Goal: Transaction & Acquisition: Purchase product/service

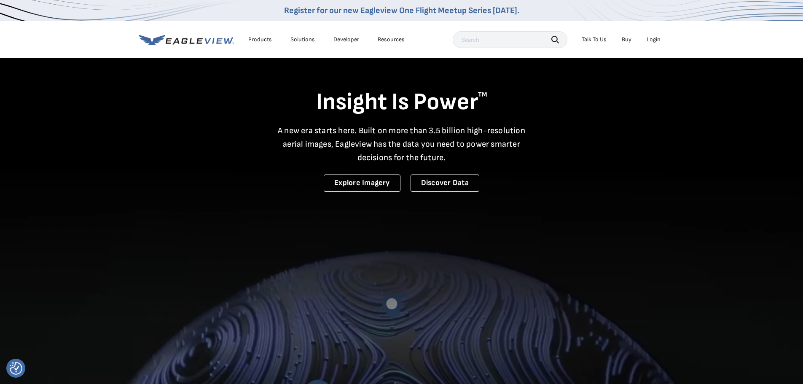
click at [650, 40] on div "Login" at bounding box center [653, 40] width 14 height 8
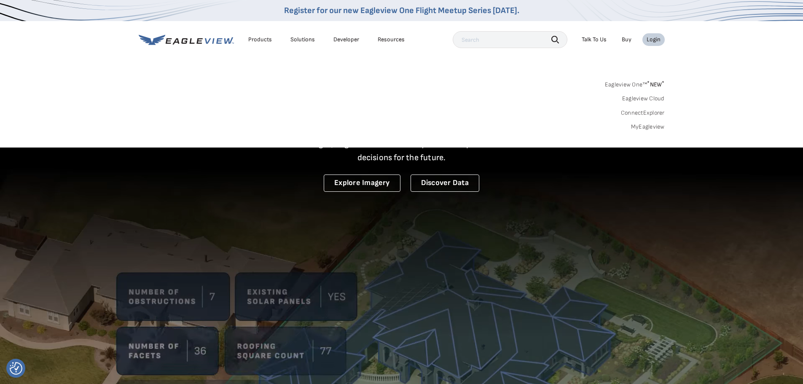
click at [652, 126] on link "MyEagleview" at bounding box center [648, 127] width 34 height 8
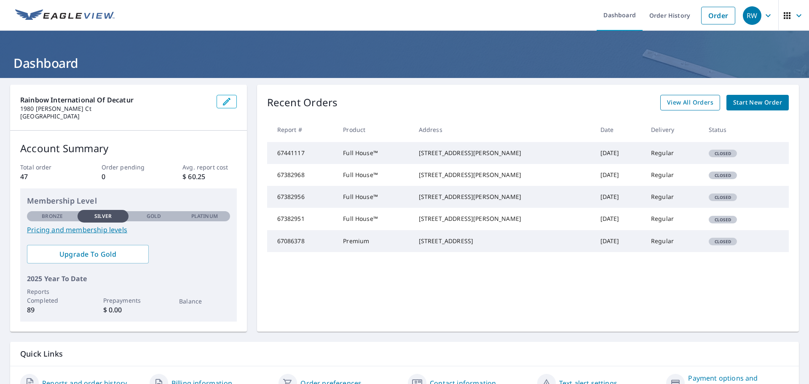
click at [671, 100] on span "View All Orders" at bounding box center [690, 102] width 46 height 11
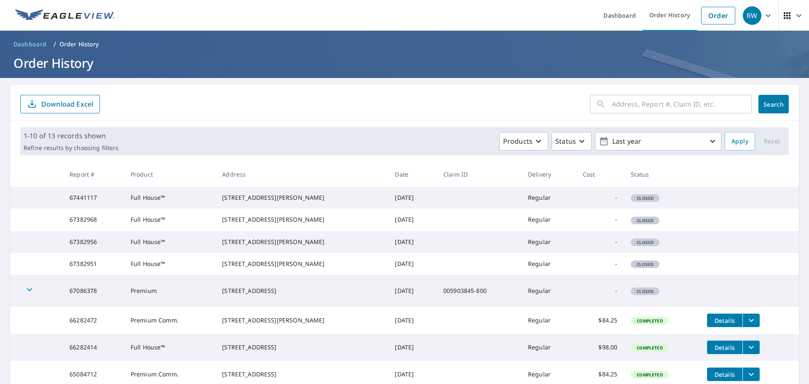
click at [649, 106] on input "text" at bounding box center [682, 104] width 140 height 24
click at [711, 18] on link "Order" at bounding box center [718, 16] width 34 height 18
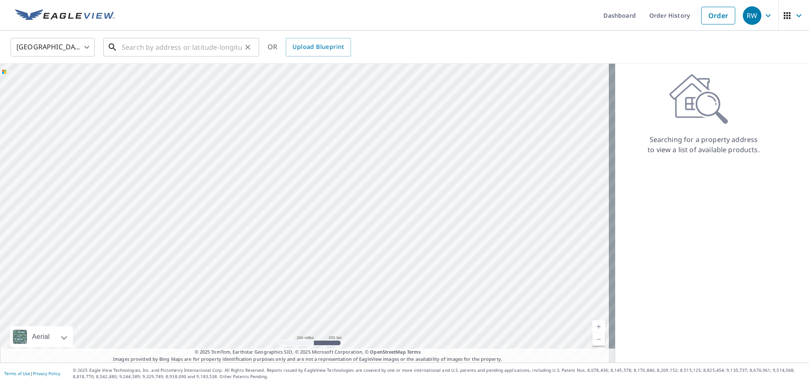
click at [136, 48] on input "text" at bounding box center [182, 47] width 120 height 24
click at [119, 47] on div "​" at bounding box center [181, 47] width 156 height 19
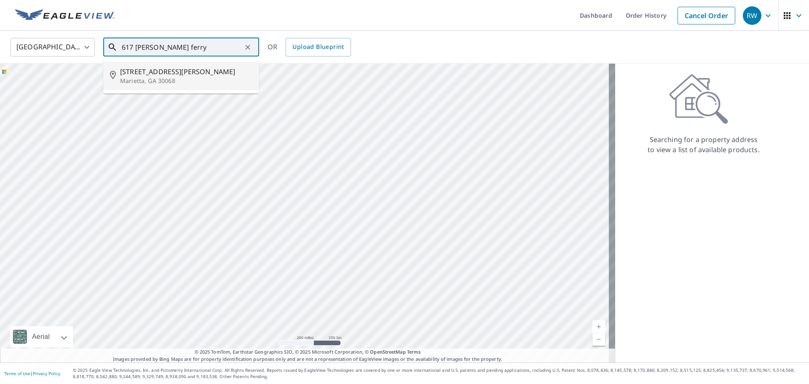
click at [143, 73] on span "617 Johnson Ferry Rd" at bounding box center [186, 72] width 132 height 10
type input "617 Johnson Ferry Rd Marietta, GA 30068"
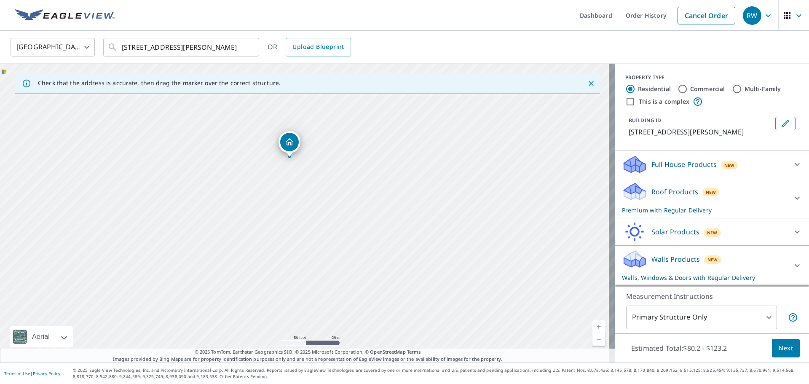
drag, startPoint x: 311, startPoint y: 265, endPoint x: 290, endPoint y: 99, distance: 166.5
click at [290, 99] on div "617 Johnson Ferry Rd Marietta, GA 30068" at bounding box center [307, 213] width 615 height 299
click at [678, 89] on input "Commercial" at bounding box center [683, 89] width 10 height 10
radio input "true"
type input "4"
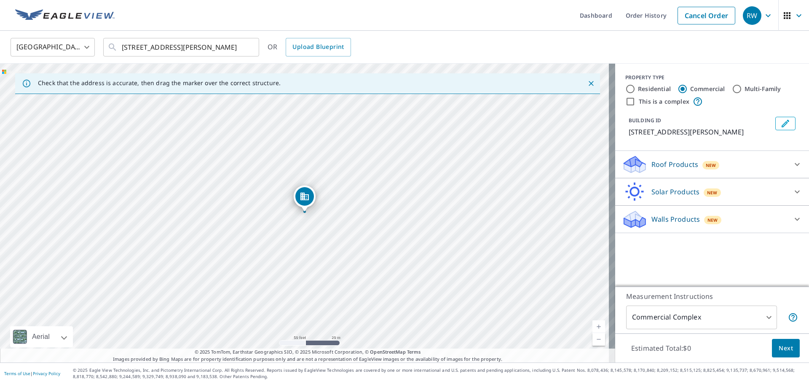
click at [658, 164] on p "Roof Products" at bounding box center [674, 164] width 47 height 10
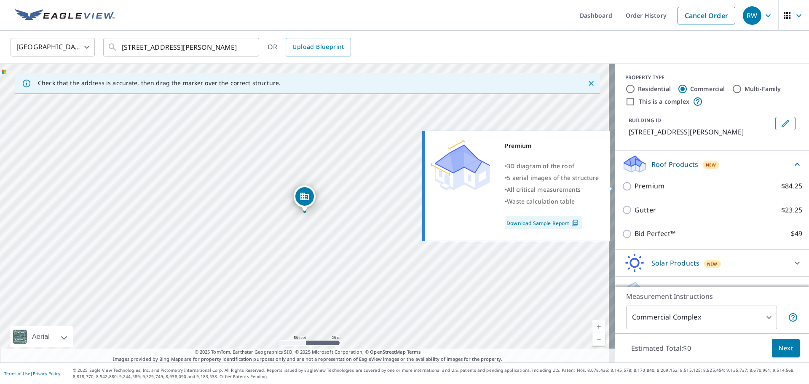
click at [622, 185] on input "Premium $84.25" at bounding box center [628, 186] width 13 height 10
checkbox input "true"
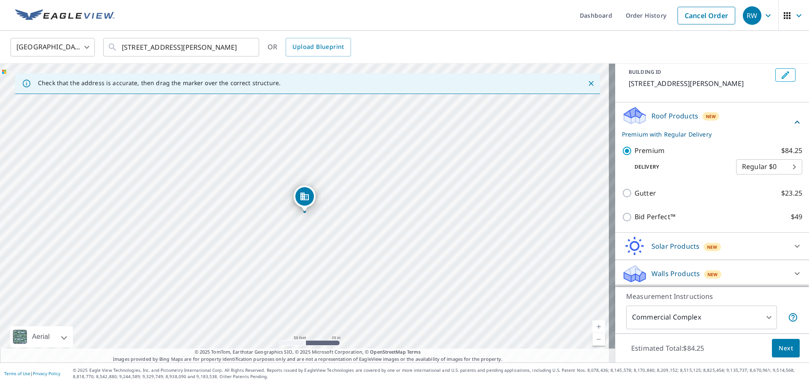
scroll to position [49, 0]
click at [780, 343] on span "Next" at bounding box center [786, 348] width 14 height 11
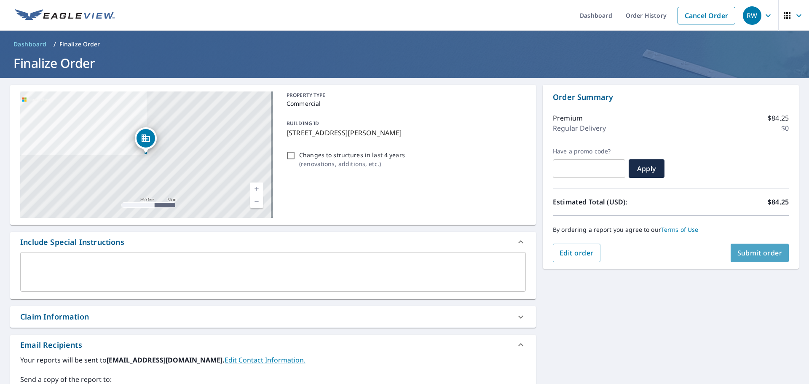
click at [752, 255] on span "Submit order" at bounding box center [759, 252] width 45 height 9
checkbox input "true"
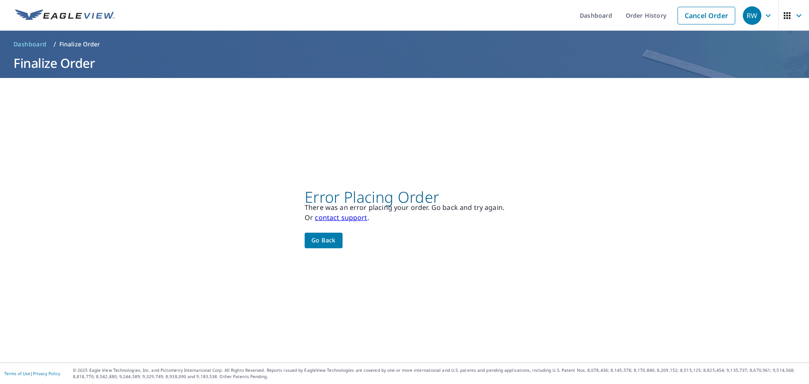
click at [320, 240] on span "Go back" at bounding box center [323, 240] width 24 height 11
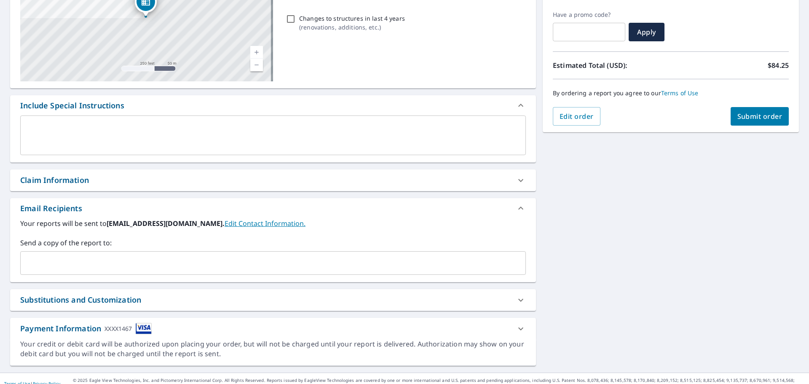
scroll to position [147, 0]
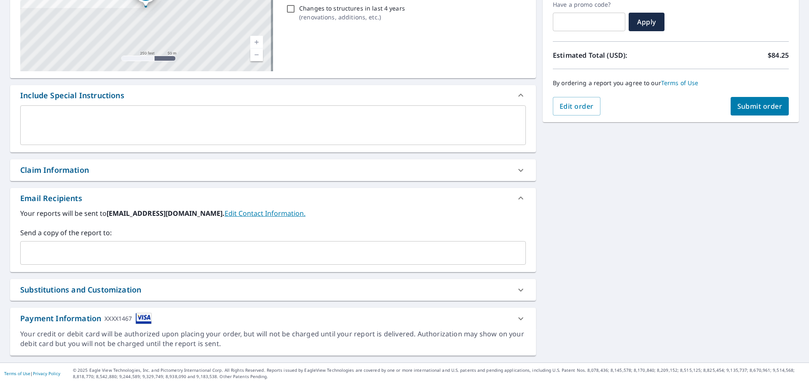
click at [102, 258] on input "text" at bounding box center [266, 253] width 485 height 16
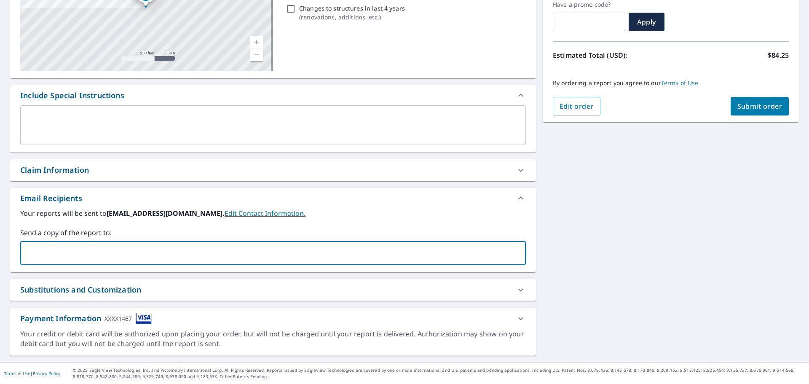
click at [145, 319] on img at bounding box center [144, 318] width 16 height 11
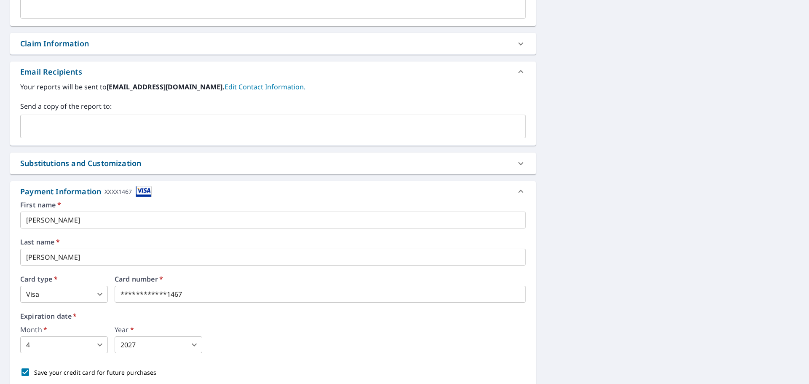
scroll to position [315, 0]
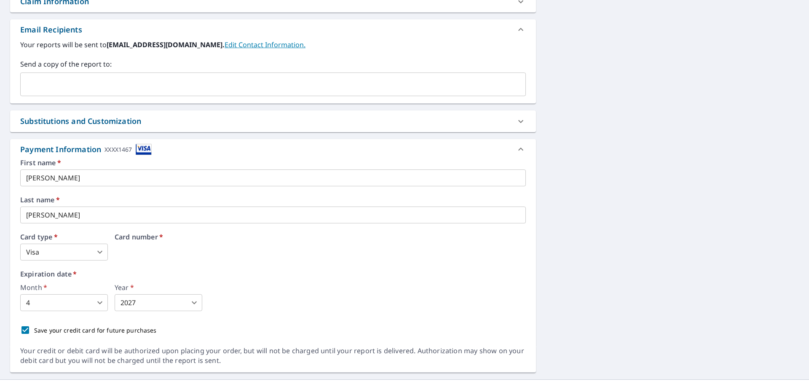
drag, startPoint x: 189, startPoint y: 249, endPoint x: 40, endPoint y: 250, distance: 149.6
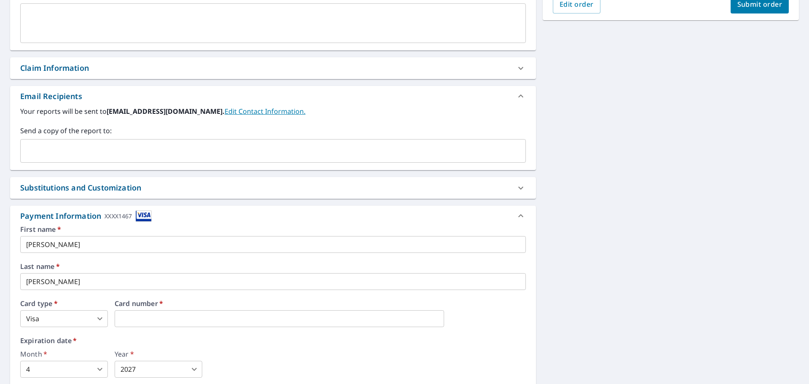
scroll to position [248, 0]
click at [85, 217] on div "Payment Information XXXX1467" at bounding box center [85, 216] width 131 height 11
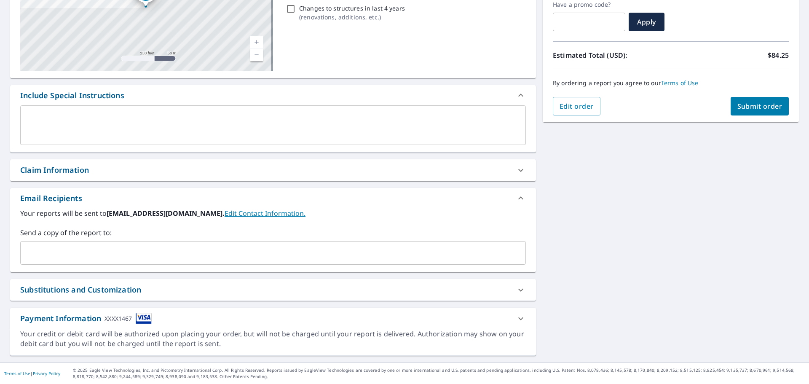
scroll to position [147, 0]
click at [518, 319] on icon at bounding box center [520, 318] width 5 height 3
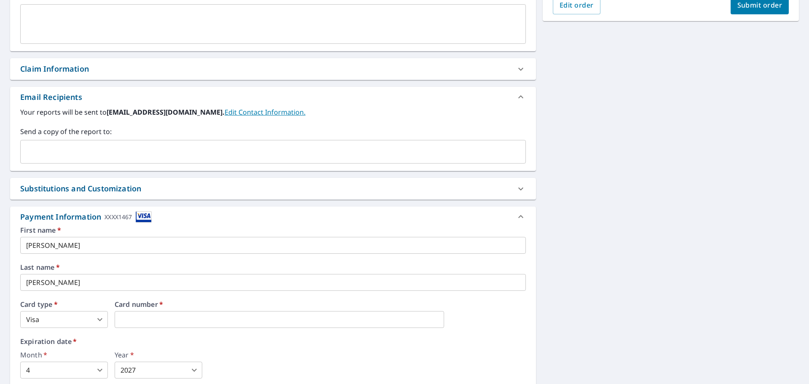
click at [147, 367] on body "RW RW Dashboard Order History Cancel Order RW Dashboard / Finalize Order Finali…" at bounding box center [404, 192] width 809 height 384
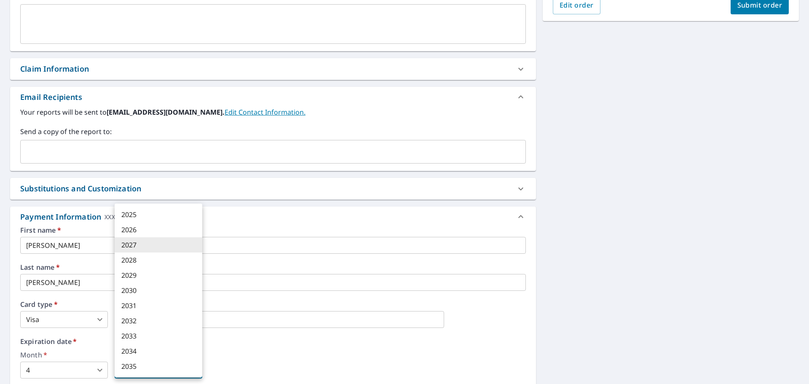
click at [137, 291] on li "2030" at bounding box center [159, 290] width 88 height 15
checkbox input "true"
type input "2030"
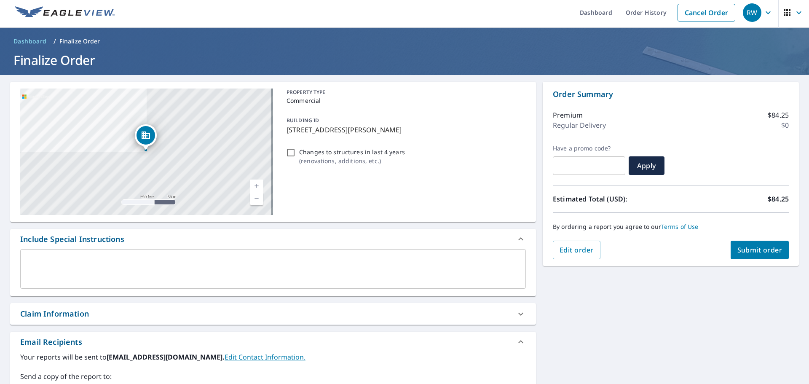
scroll to position [0, 0]
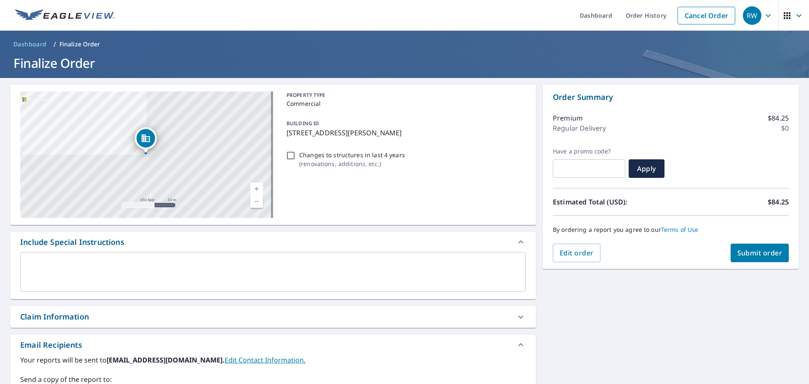
click at [753, 250] on span "Submit order" at bounding box center [759, 252] width 45 height 9
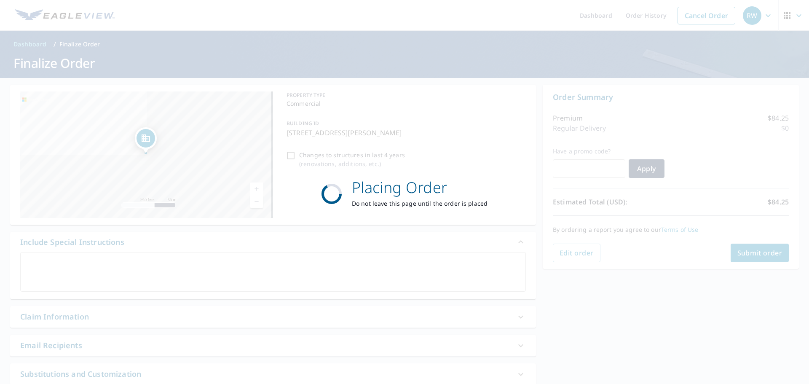
checkbox input "true"
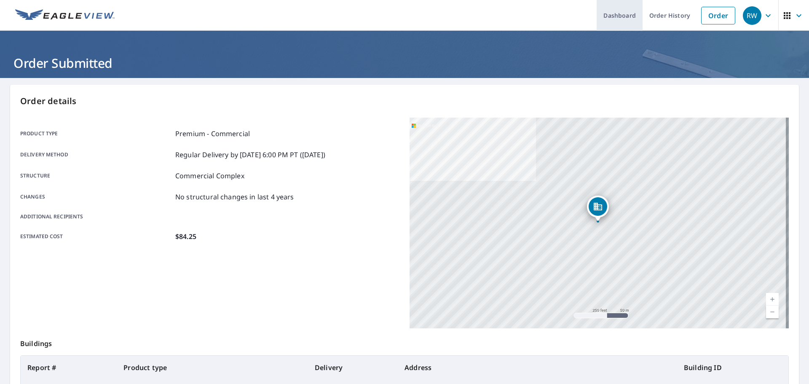
click at [613, 18] on link "Dashboard" at bounding box center [620, 15] width 46 height 31
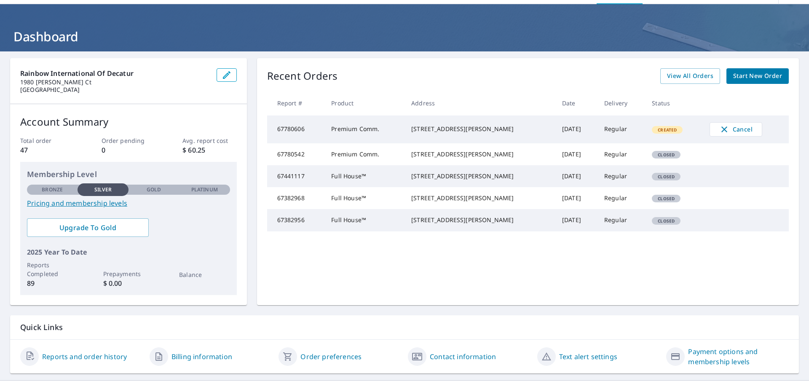
scroll to position [44, 0]
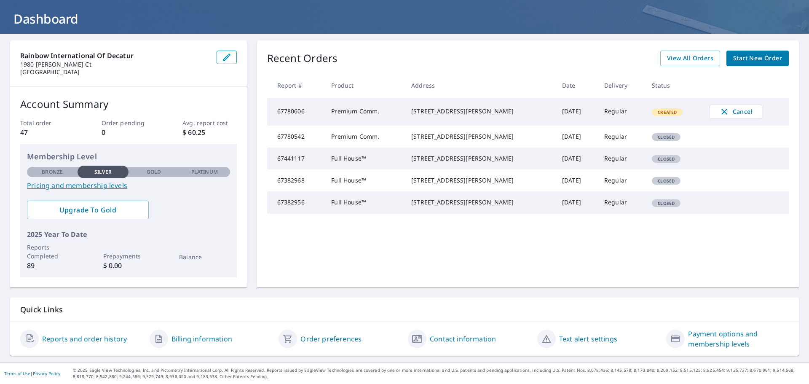
click at [91, 342] on link "Reports and order history" at bounding box center [84, 339] width 85 height 10
